Goal: Information Seeking & Learning: Learn about a topic

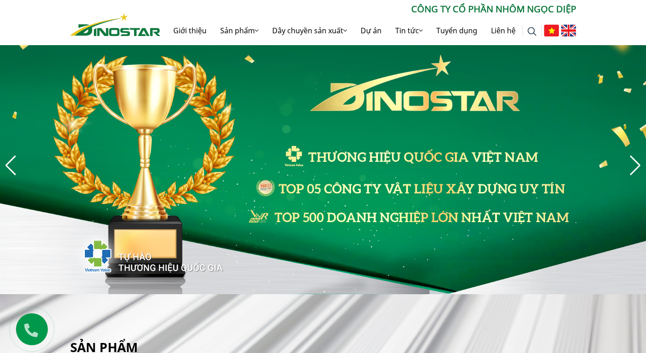
click at [576, 31] on img at bounding box center [569, 31] width 15 height 12
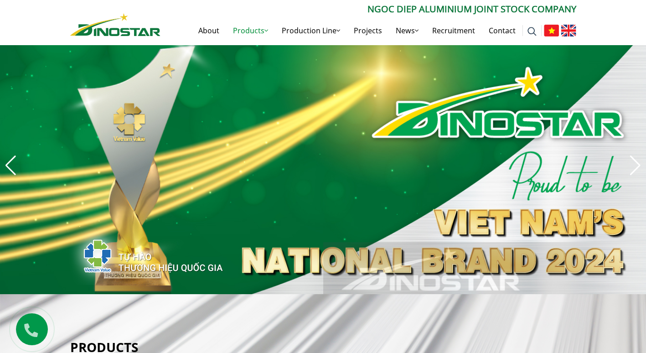
click at [255, 33] on link "Products" at bounding box center [250, 30] width 49 height 29
click at [260, 28] on link "Products" at bounding box center [250, 30] width 49 height 29
click at [260, 31] on link "Products" at bounding box center [250, 30] width 49 height 29
click at [265, 31] on icon at bounding box center [267, 30] width 4 height 7
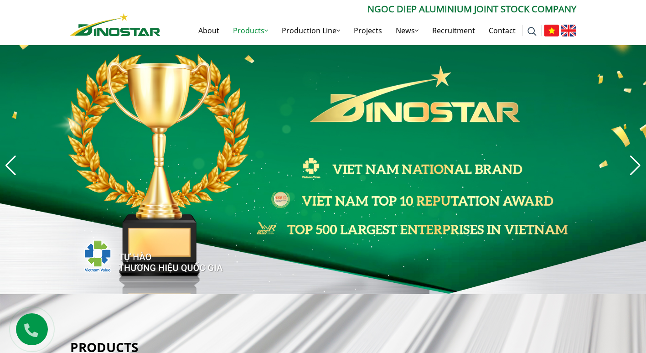
click at [265, 31] on icon at bounding box center [267, 30] width 4 height 7
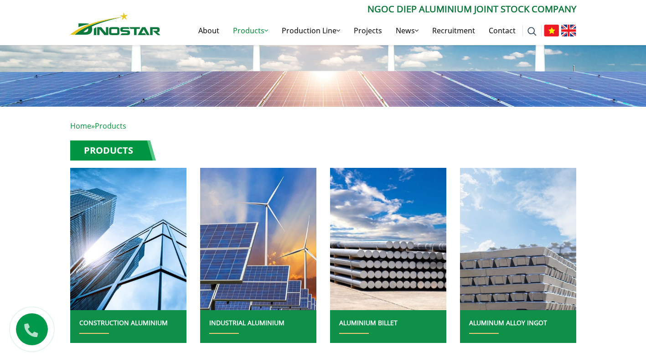
scroll to position [228, 0]
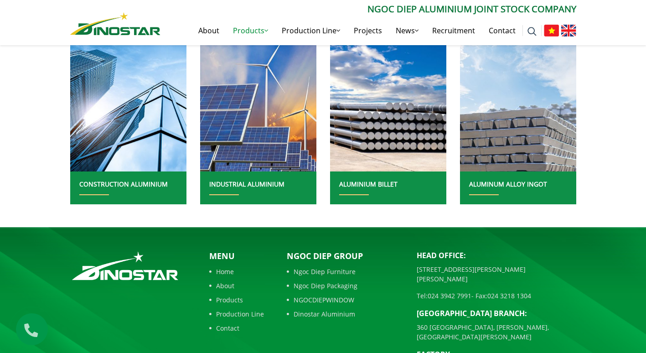
click at [365, 186] on link "ALUMINIUM BILLET" at bounding box center [368, 184] width 58 height 9
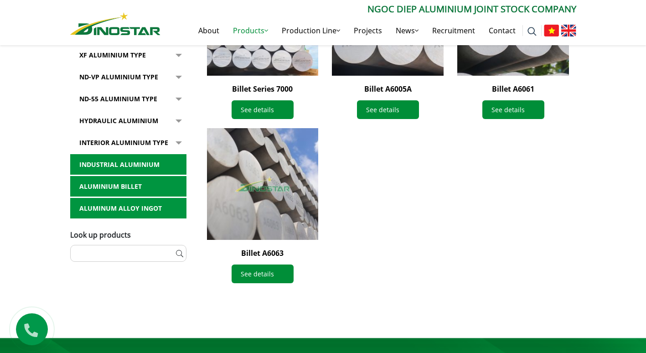
scroll to position [365, 0]
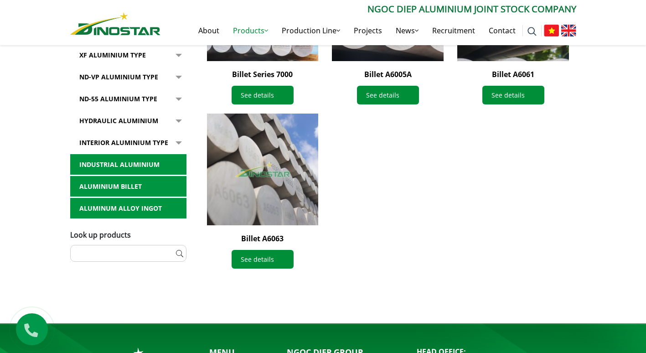
click at [357, 148] on div "Billet Series 7000 See details Billet A6005A See details Billet A6061" at bounding box center [388, 113] width 376 height 328
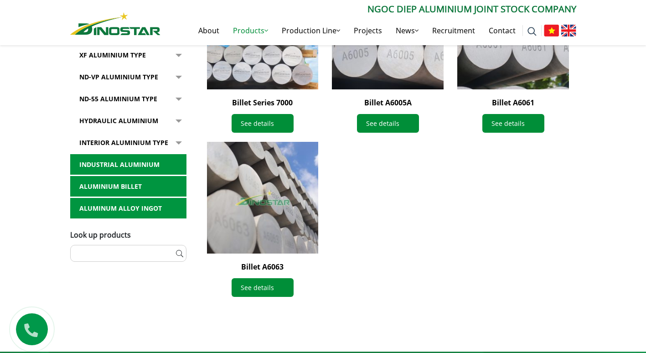
scroll to position [319, 0]
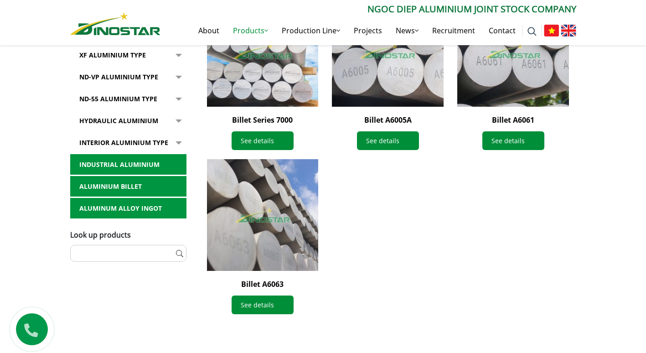
drag, startPoint x: 368, startPoint y: 226, endPoint x: 400, endPoint y: 200, distance: 41.5
click at [368, 226] on div "Billet Series 7000 See details Billet A6005A See details Billet A6061" at bounding box center [388, 159] width 376 height 328
click at [509, 143] on link "See details" at bounding box center [514, 140] width 62 height 19
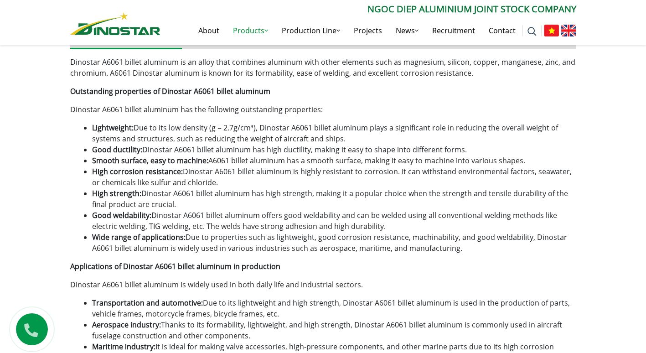
scroll to position [593, 0]
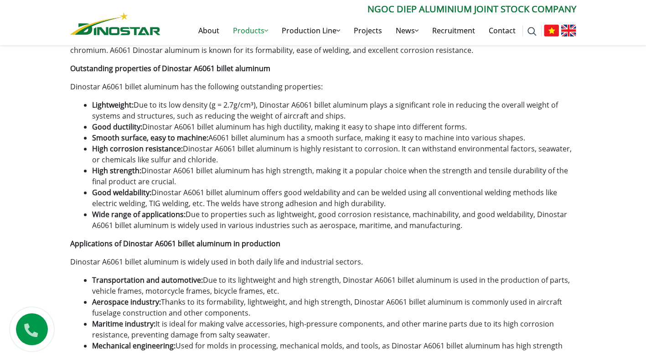
click at [323, 202] on li "Good weldability: Dinostar A6061 billet aluminum offers good weldability and ca…" at bounding box center [334, 198] width 484 height 22
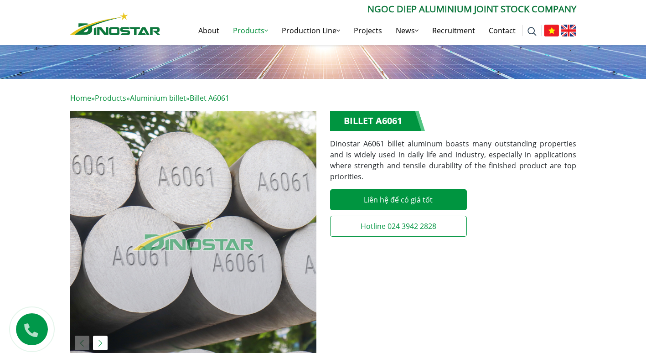
scroll to position [91, 0]
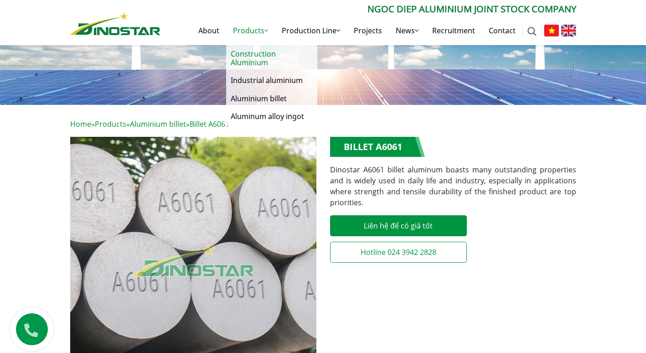
click at [253, 56] on link "Construction Aluminium" at bounding box center [271, 58] width 91 height 26
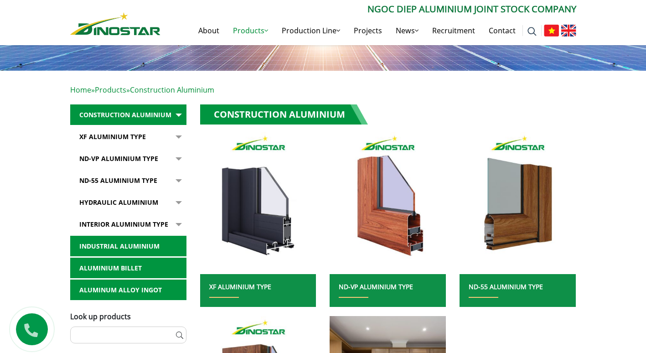
scroll to position [91, 0]
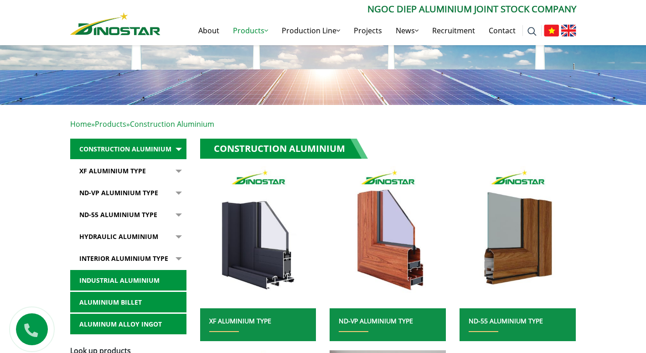
click at [71, 182] on link "ND-VP Aluminium type" at bounding box center [128, 192] width 116 height 21
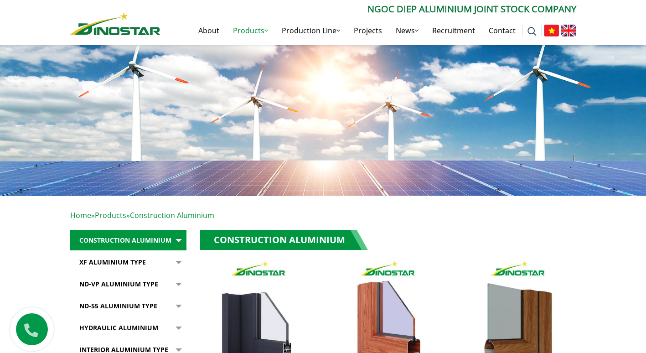
scroll to position [0, 0]
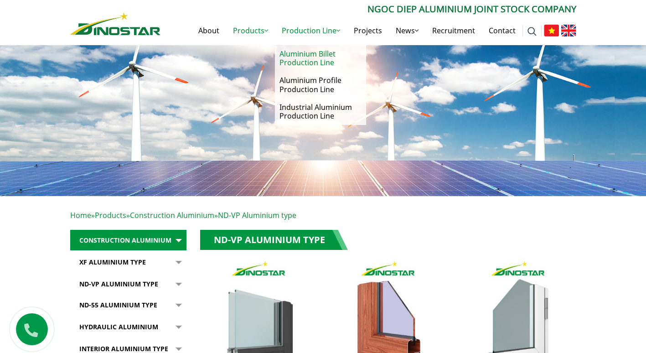
click at [313, 53] on link "Aluminium Billet Production Line" at bounding box center [320, 58] width 91 height 26
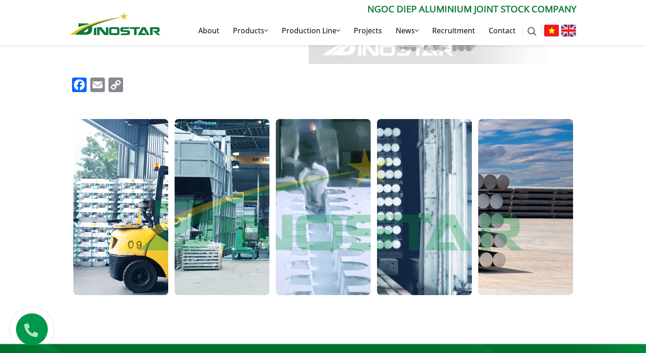
scroll to position [365, 0]
